Goal: Navigation & Orientation: Find specific page/section

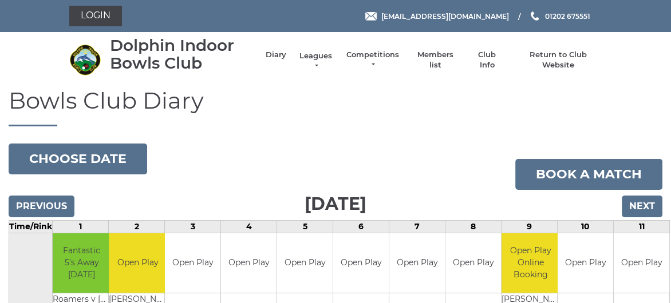
click at [317, 56] on link "Leagues" at bounding box center [316, 61] width 36 height 21
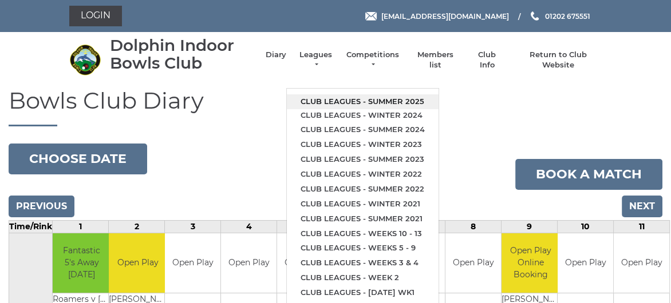
click at [335, 100] on link "Club leagues - Summer 2025" at bounding box center [363, 101] width 152 height 15
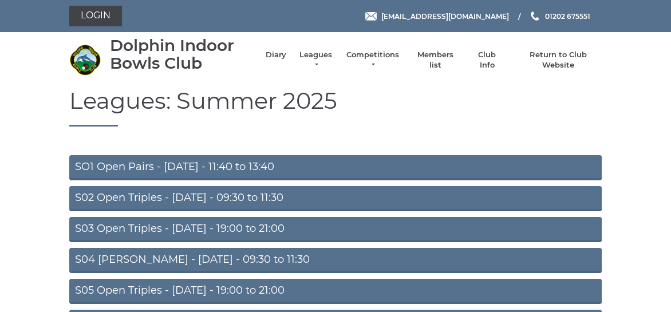
click at [198, 196] on link "S02 Open Triples - [DATE] - 09:30 to 11:30" at bounding box center [335, 198] width 532 height 25
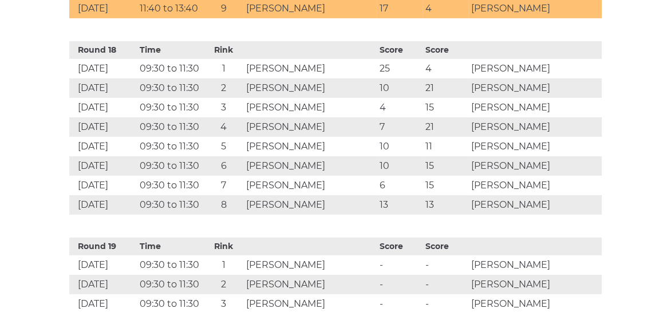
scroll to position [4121, 0]
